Goal: Find specific page/section: Find specific page/section

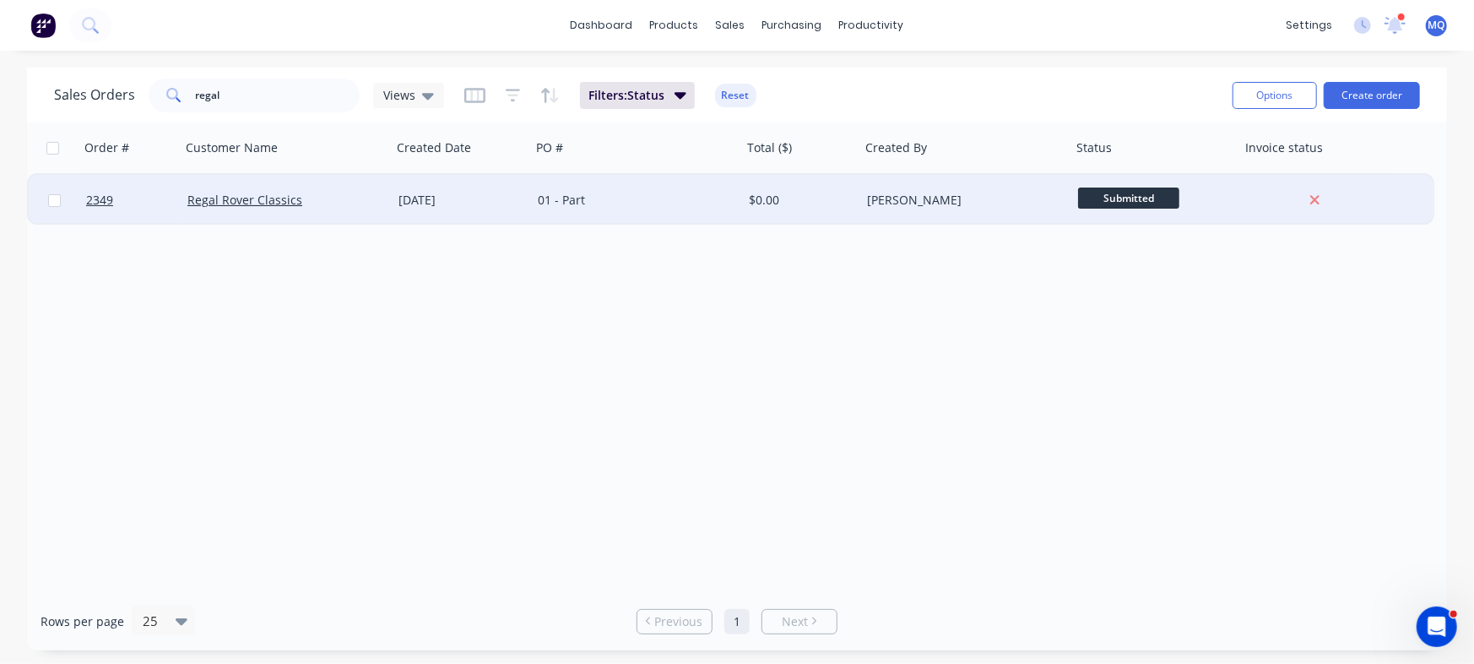
click at [659, 198] on div "01 - Part" at bounding box center [631, 200] width 187 height 17
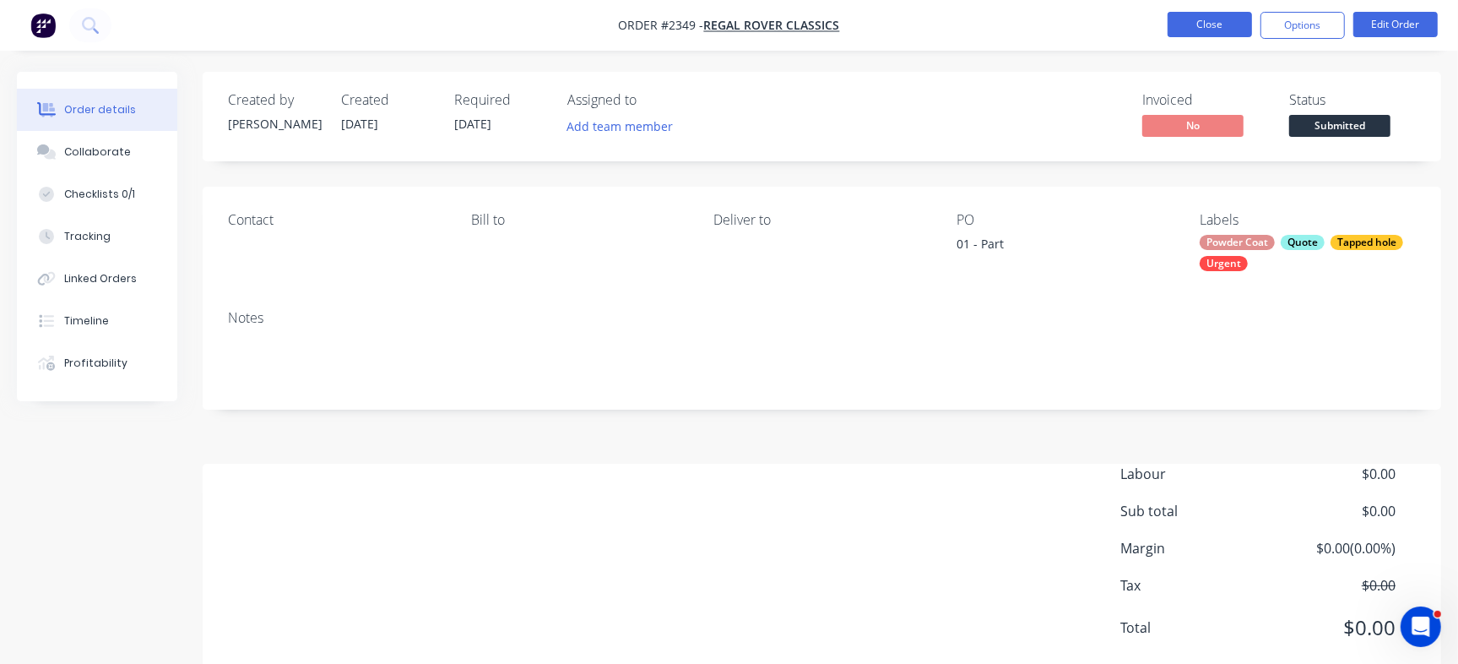
click at [1193, 19] on button "Close" at bounding box center [1210, 24] width 84 height 25
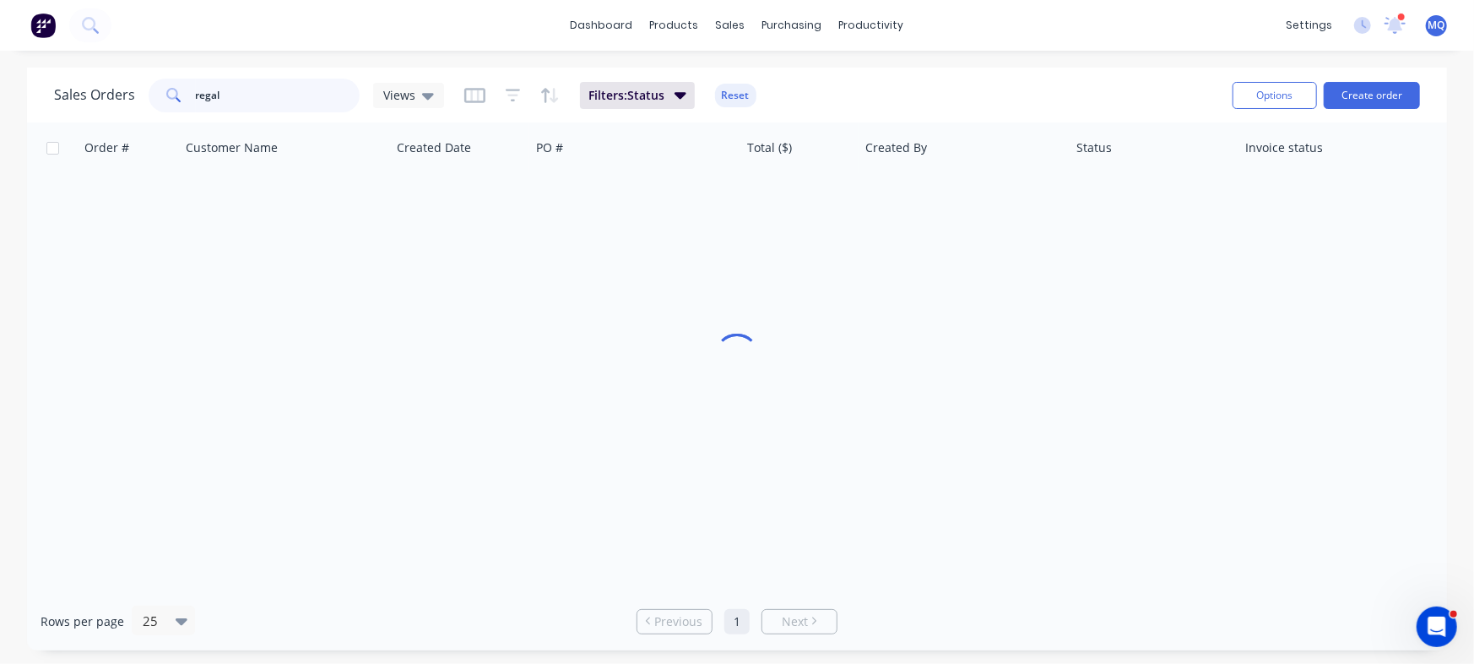
click at [262, 98] on input "regal" at bounding box center [278, 96] width 165 height 34
type input "r"
type input "recarb"
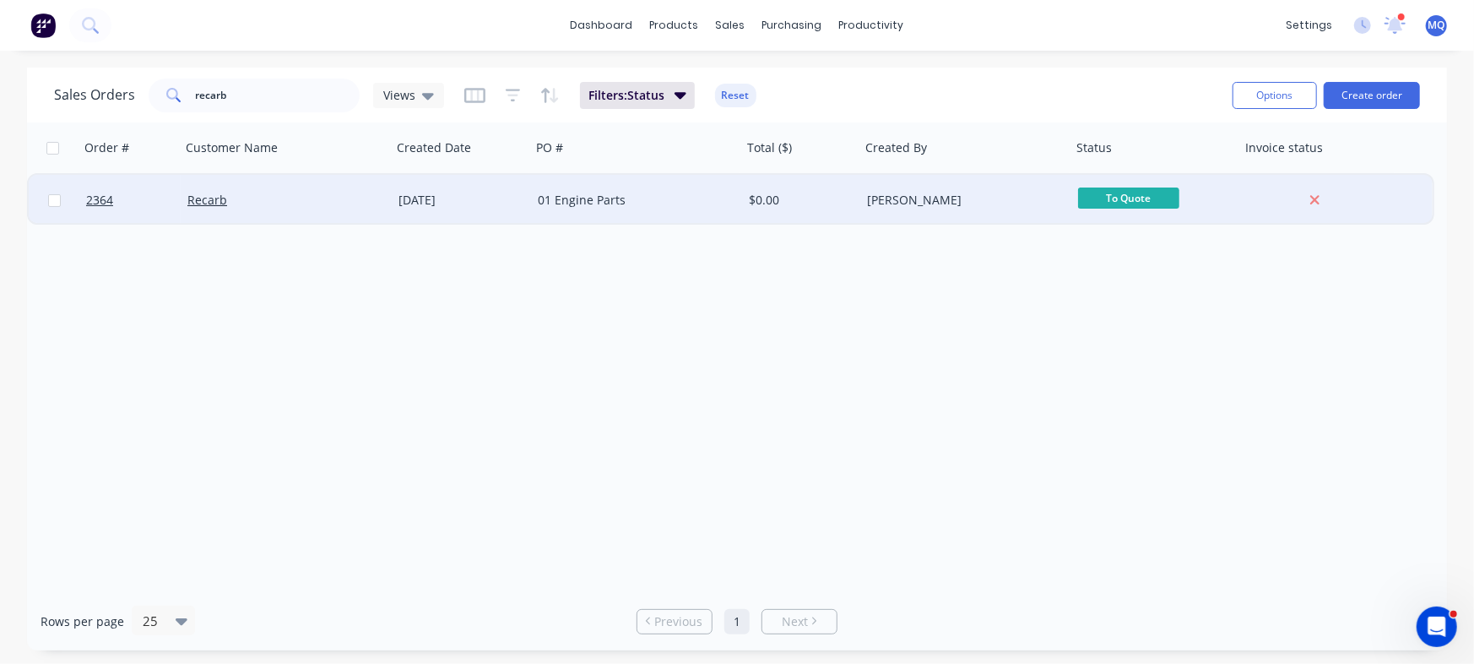
click at [692, 211] on div "01 Engine Parts" at bounding box center [636, 200] width 211 height 51
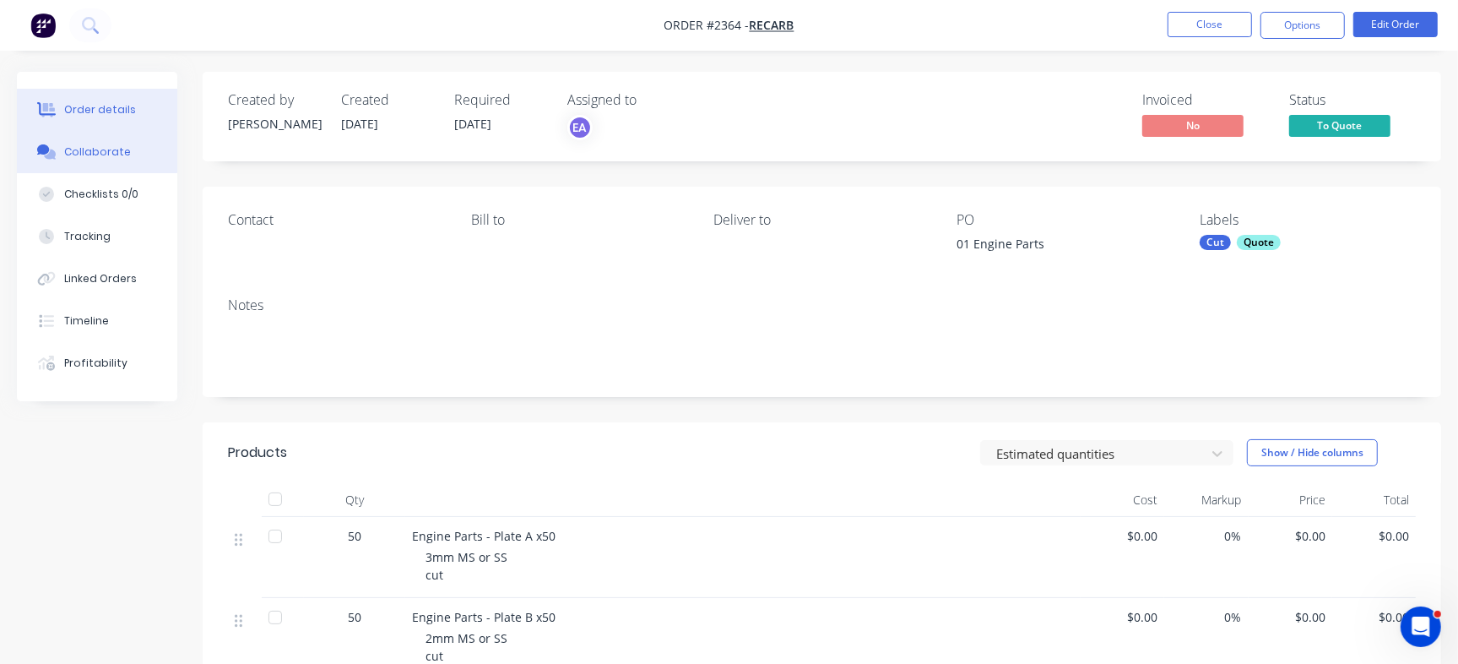
click at [138, 153] on button "Collaborate" at bounding box center [97, 152] width 160 height 42
